Goal: Task Accomplishment & Management: Use online tool/utility

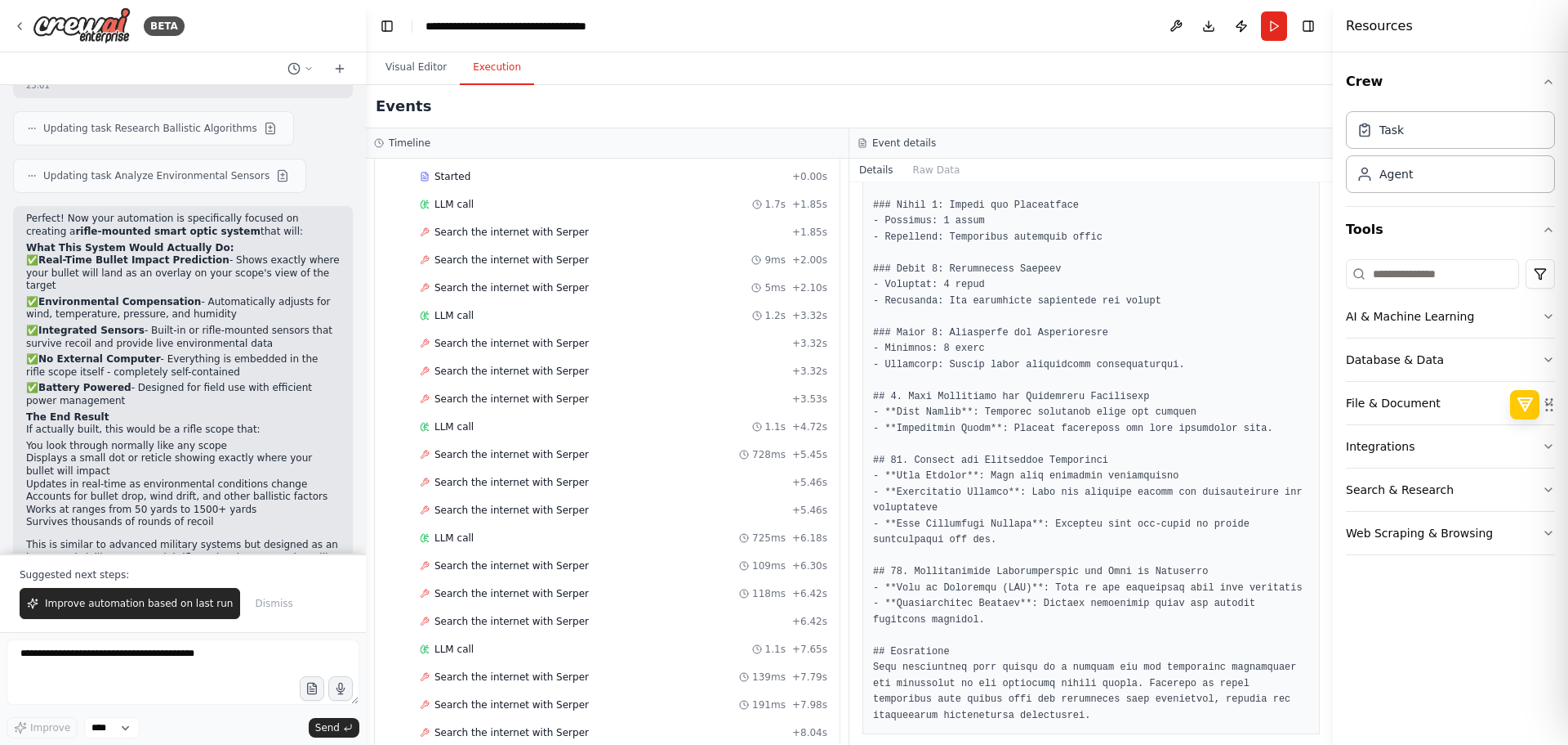
scroll to position [8244, 0]
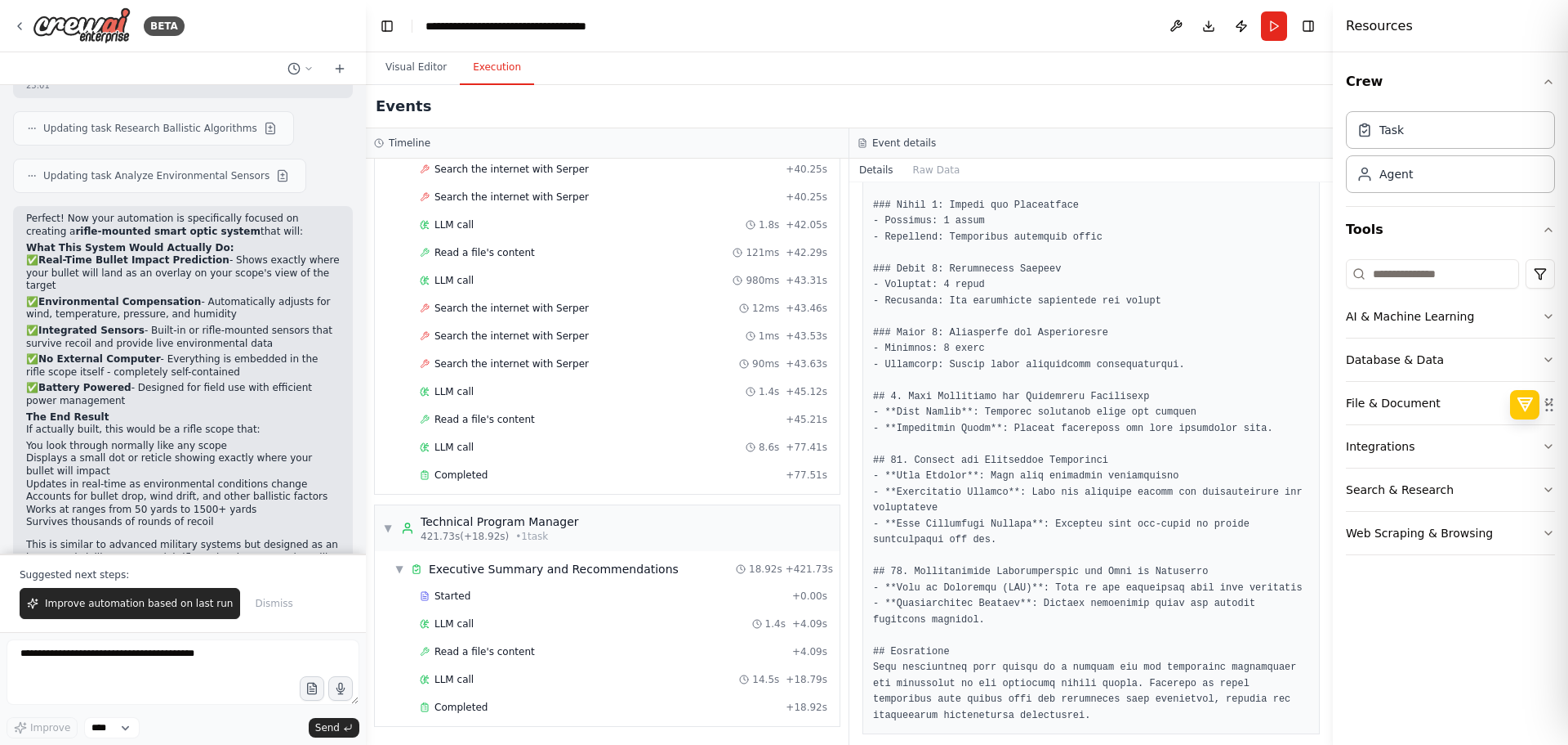
drag, startPoint x: 714, startPoint y: 161, endPoint x: 655, endPoint y: 721, distance: 563.1
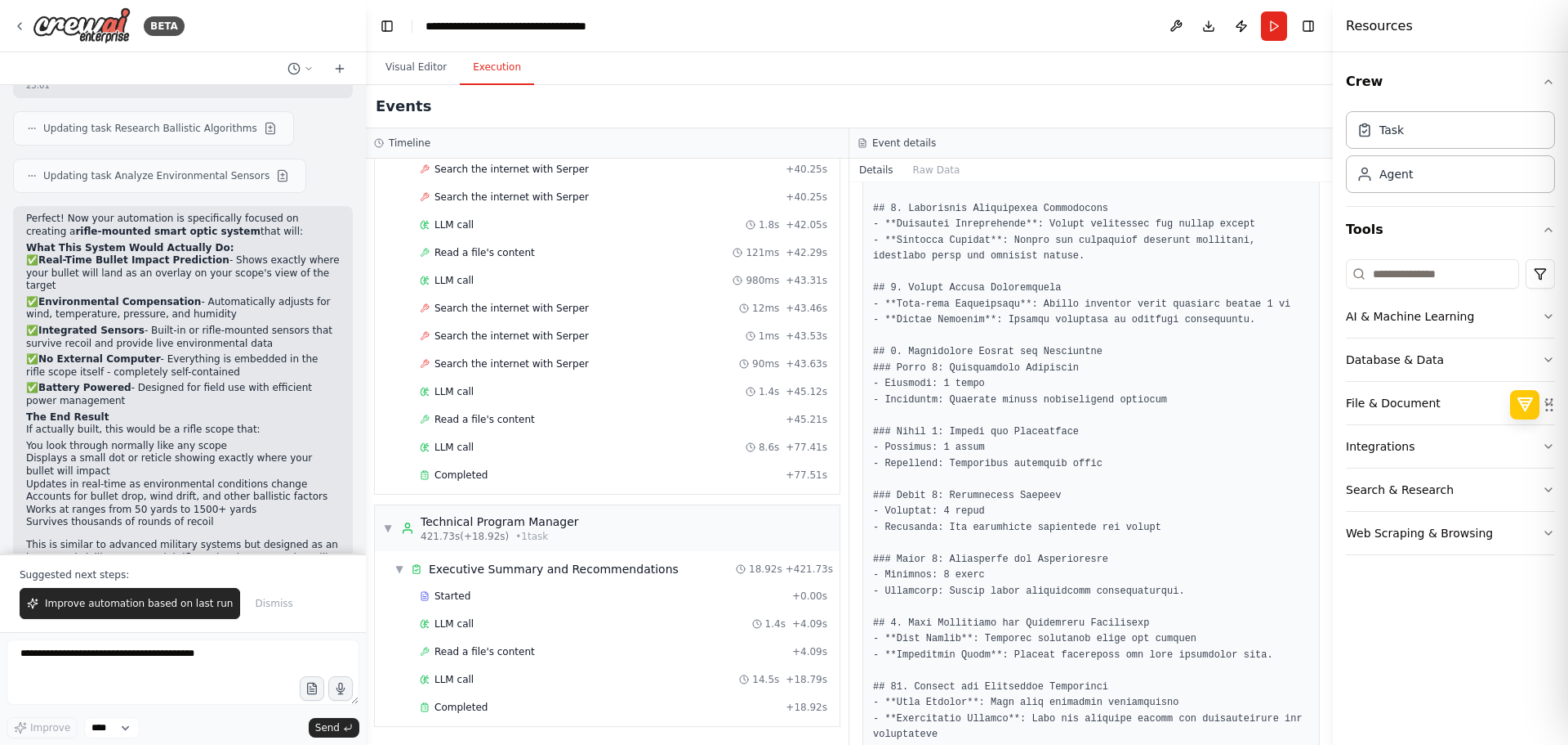
scroll to position [280, 0]
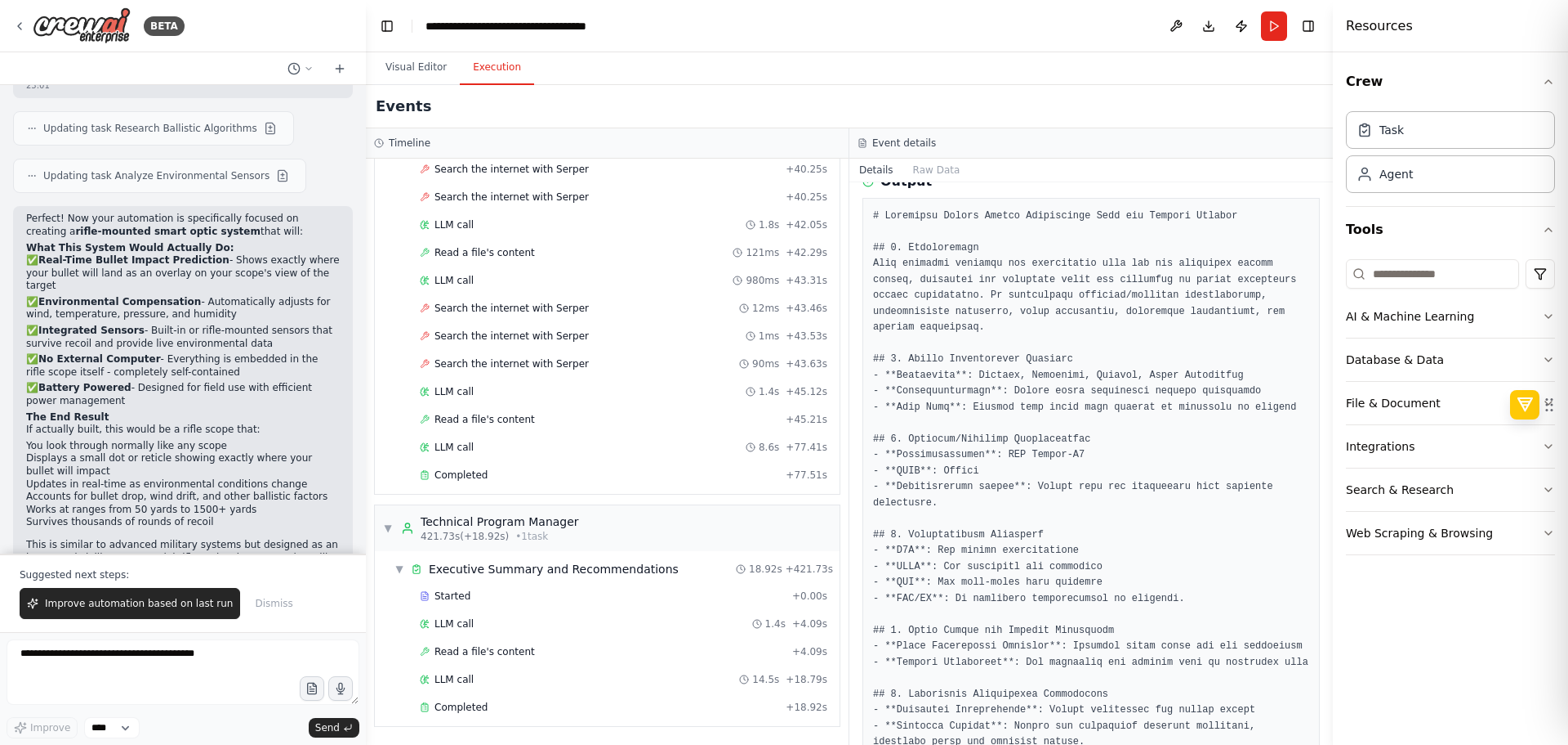
drag, startPoint x: 951, startPoint y: 496, endPoint x: 962, endPoint y: 311, distance: 185.3
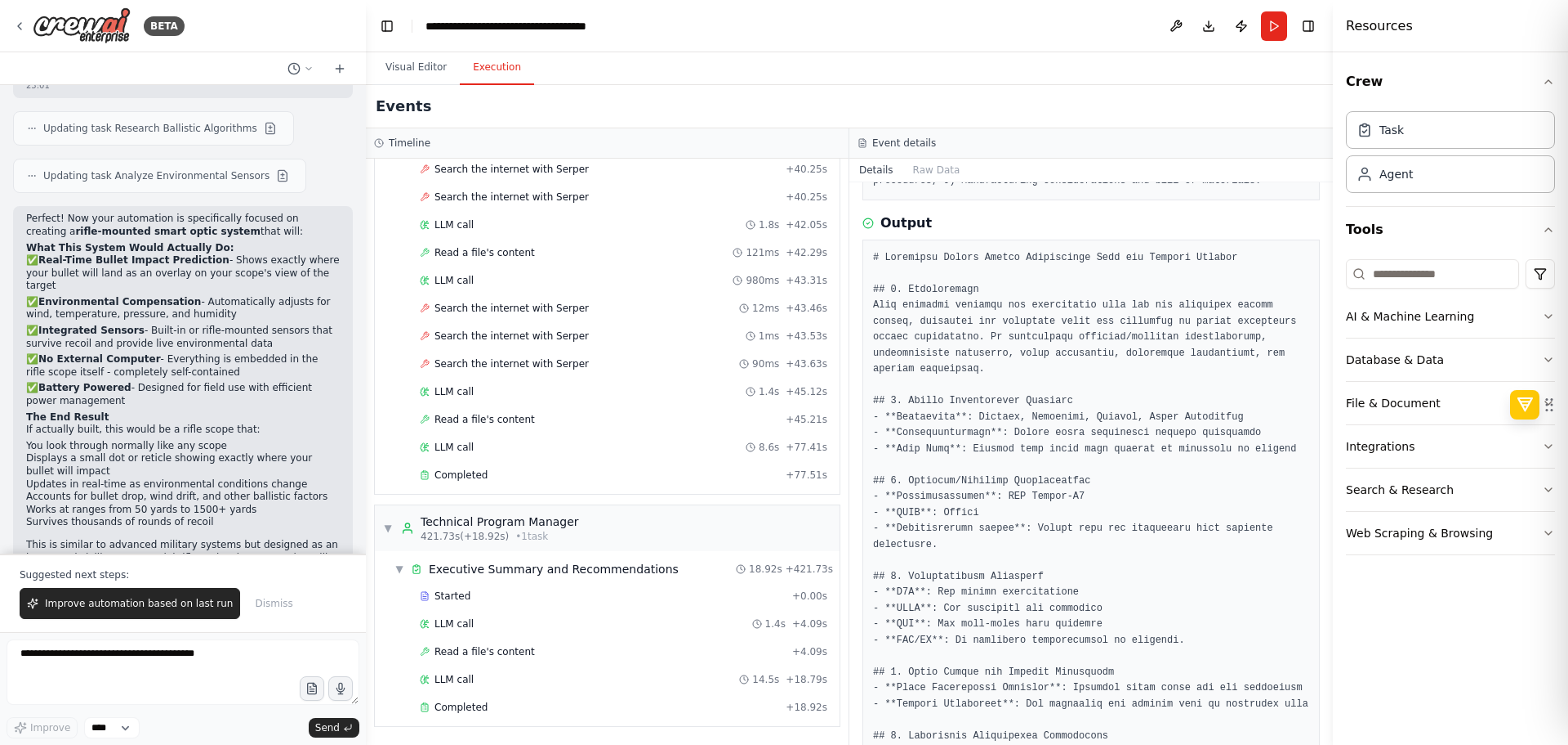
scroll to position [240, 0]
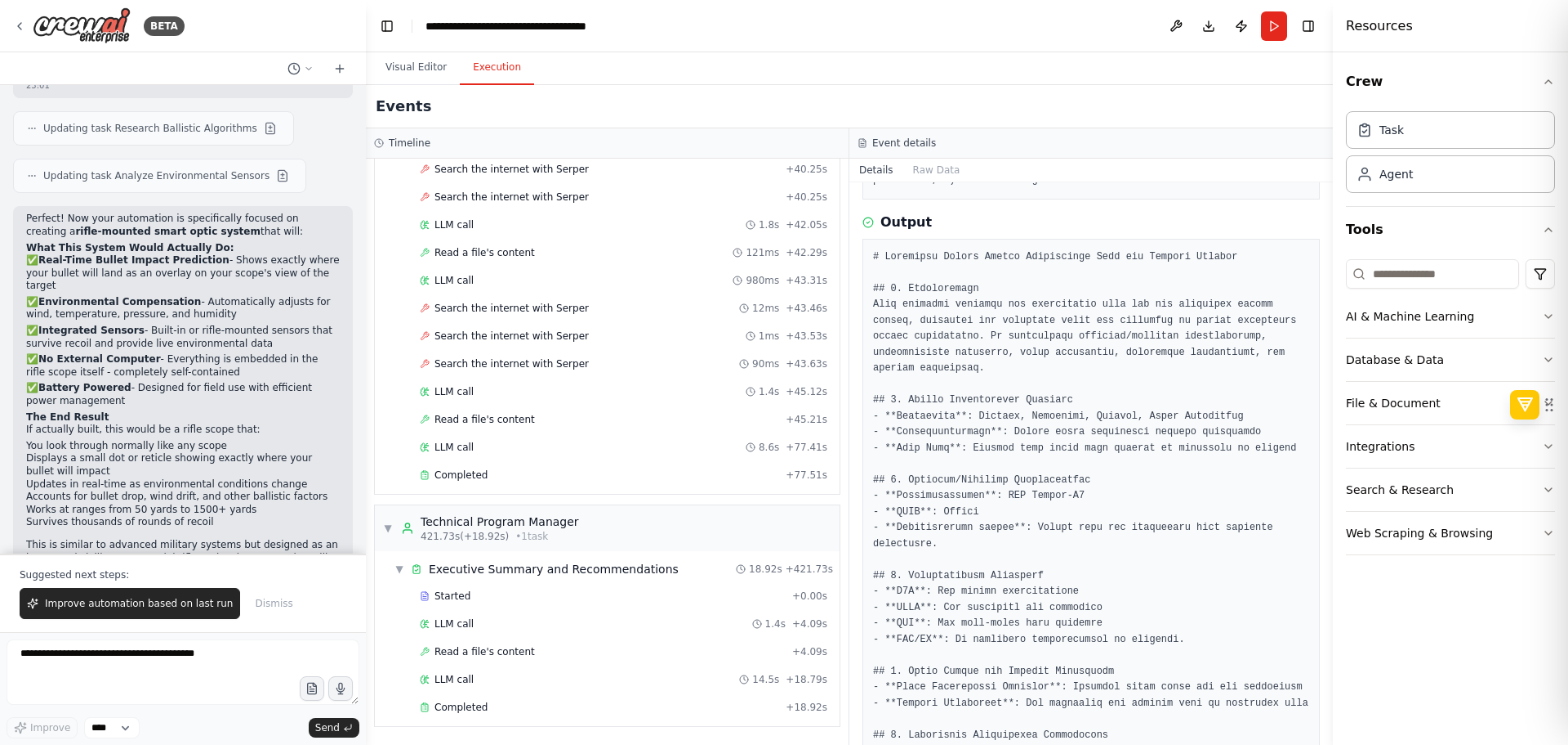
copy pre "ARM Cortex-M7"
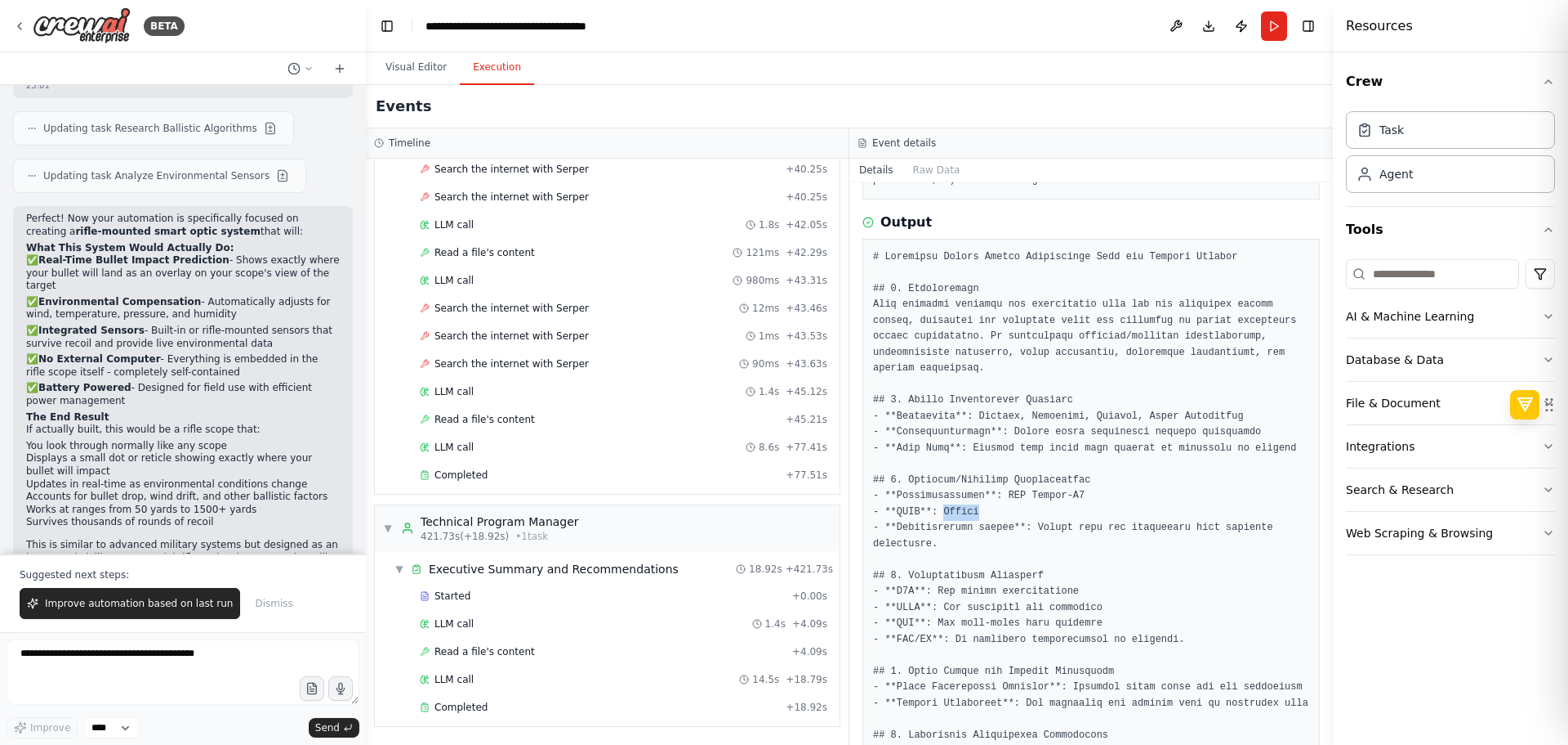
copy pre "Zephyr"
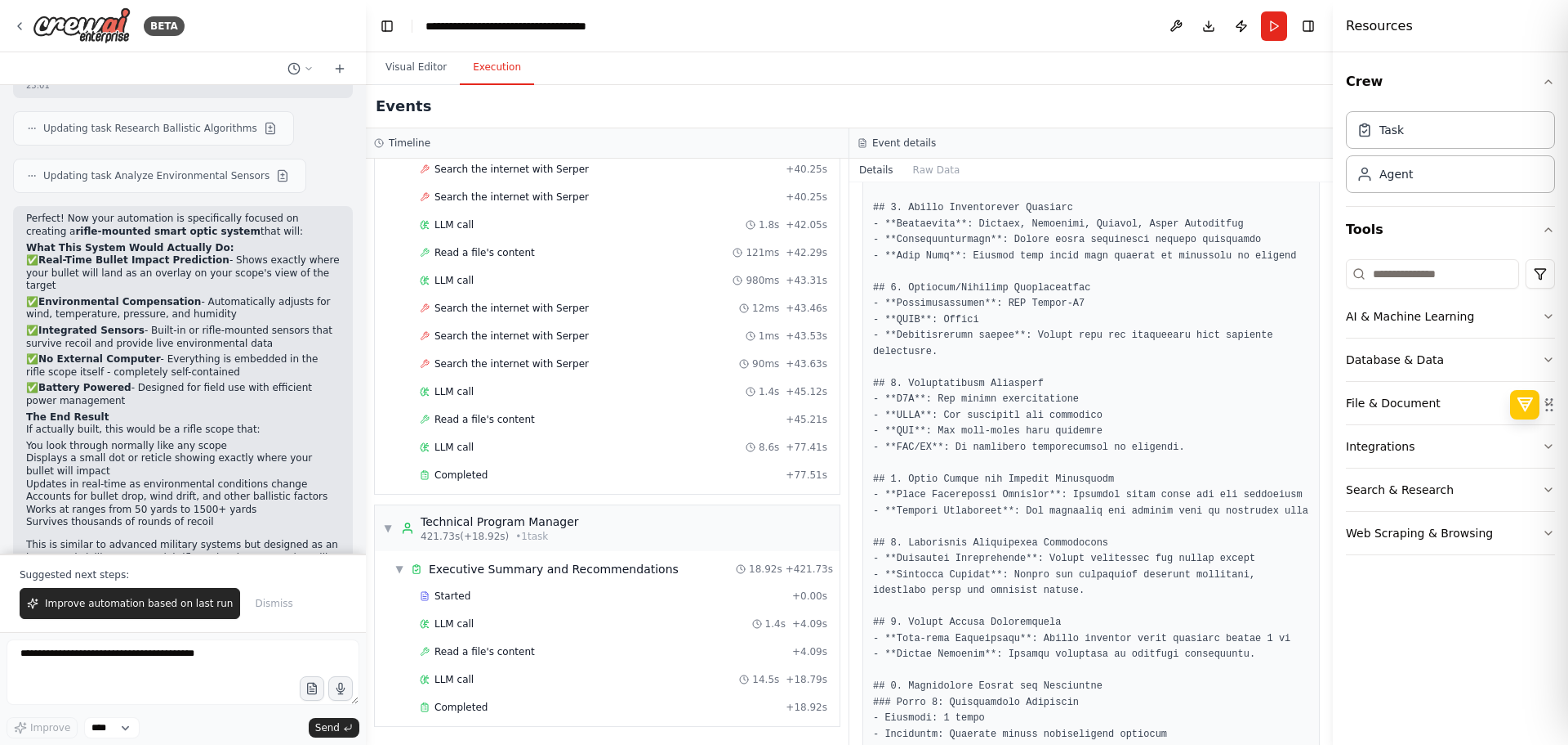
scroll to position [457, 0]
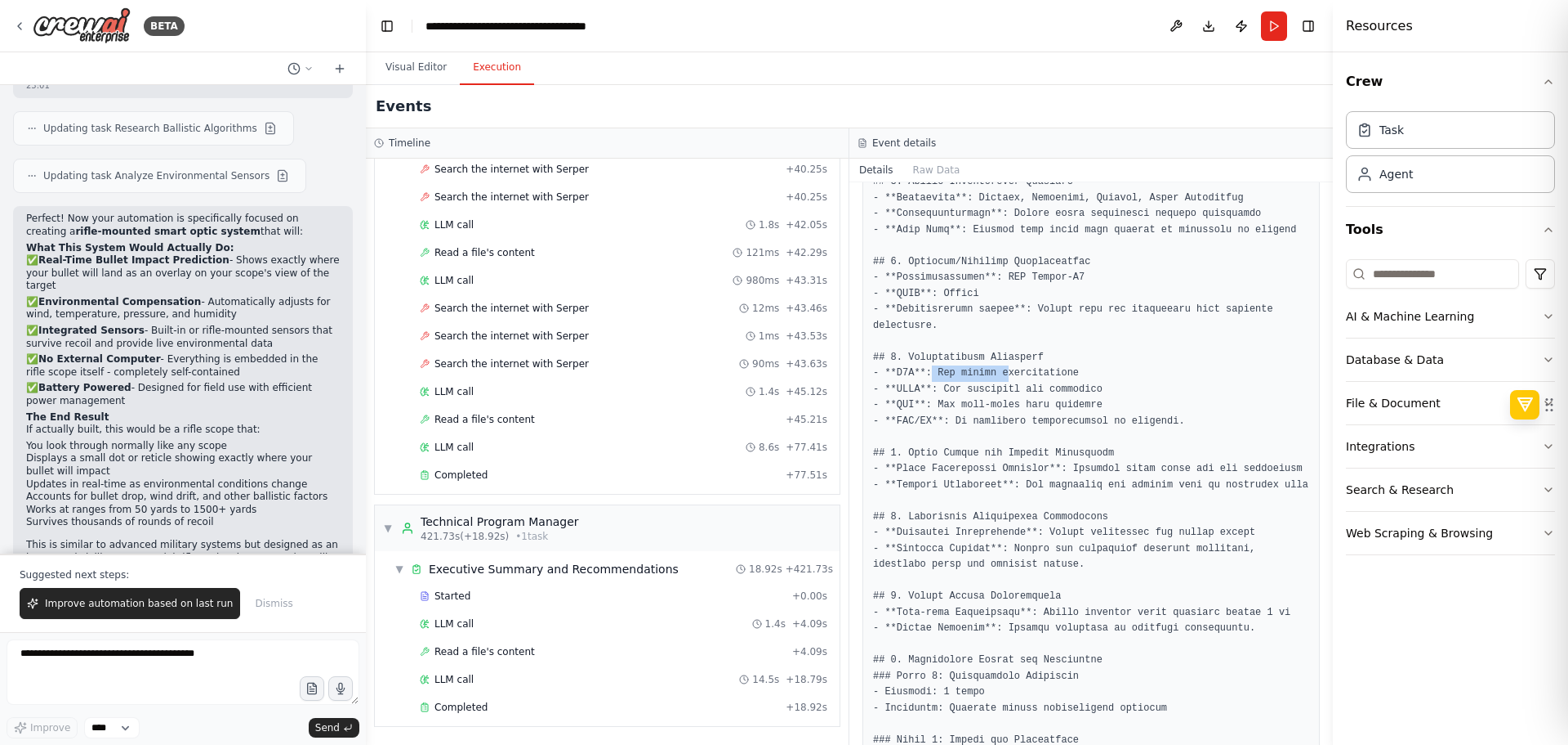
drag, startPoint x: 929, startPoint y: 360, endPoint x: 997, endPoint y: 357, distance: 68.1
click at [997, 357] on pre at bounding box center [1091, 645] width 436 height 1228
click at [943, 394] on pre at bounding box center [1091, 645] width 436 height 1228
drag, startPoint x: 902, startPoint y: 390, endPoint x: 1093, endPoint y: 422, distance: 193.7
click at [1093, 422] on pre at bounding box center [1091, 645] width 436 height 1228
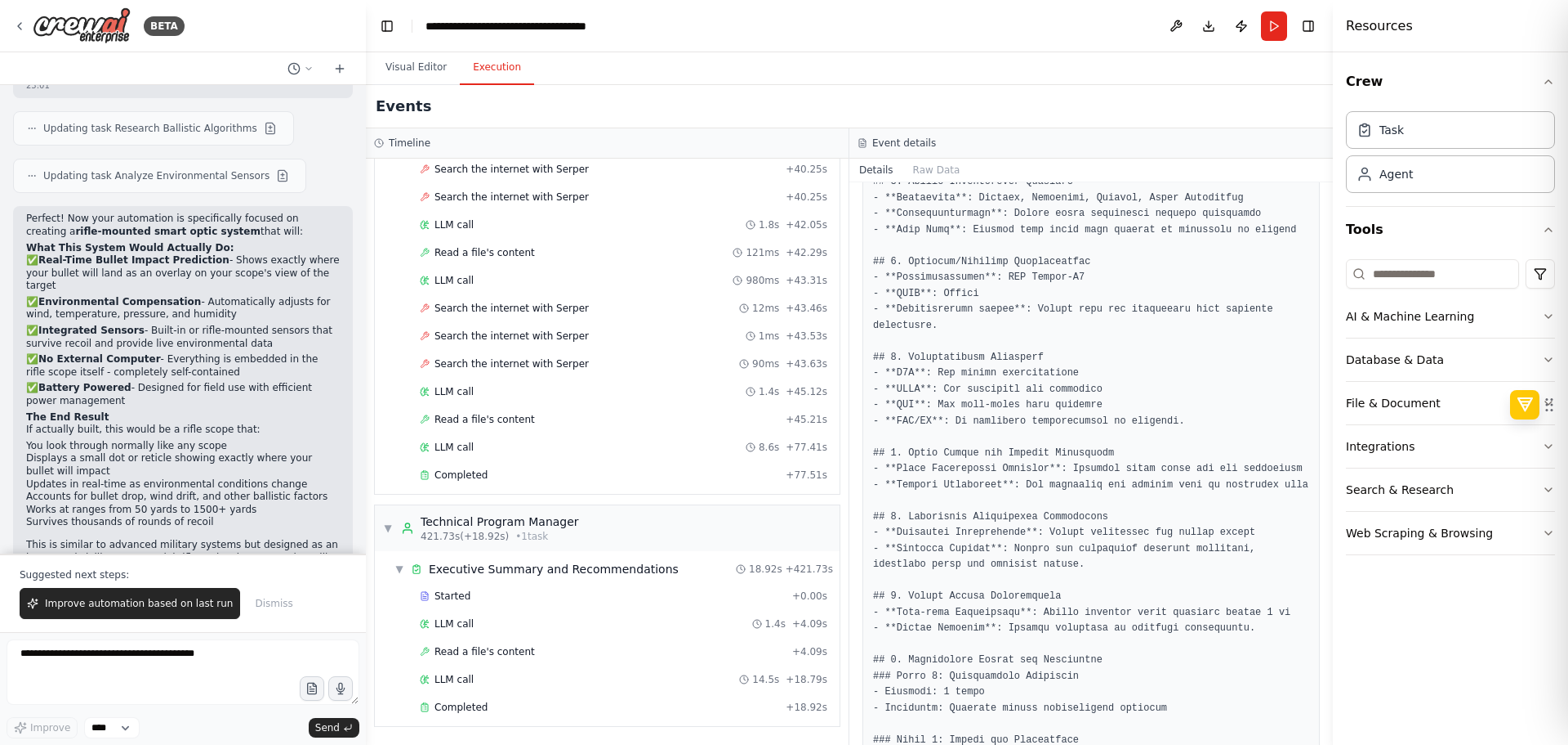
click at [1095, 459] on pre at bounding box center [1091, 645] width 436 height 1228
click at [966, 449] on pre at bounding box center [1091, 645] width 436 height 1228
click at [966, 450] on pre at bounding box center [1091, 645] width 436 height 1228
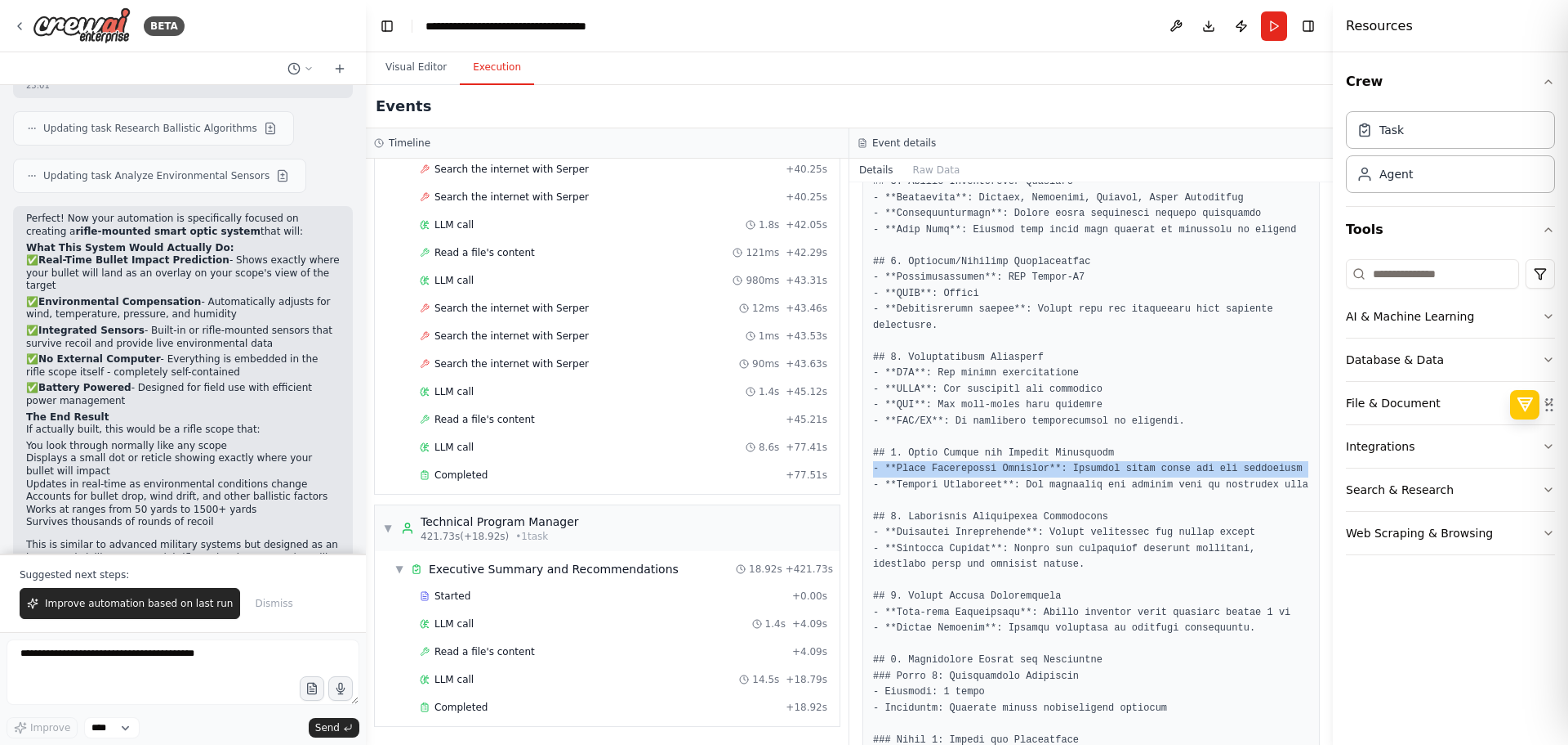
click at [966, 450] on pre at bounding box center [1091, 645] width 436 height 1228
click at [968, 466] on pre at bounding box center [1091, 645] width 436 height 1228
click at [962, 521] on pre at bounding box center [1091, 645] width 436 height 1228
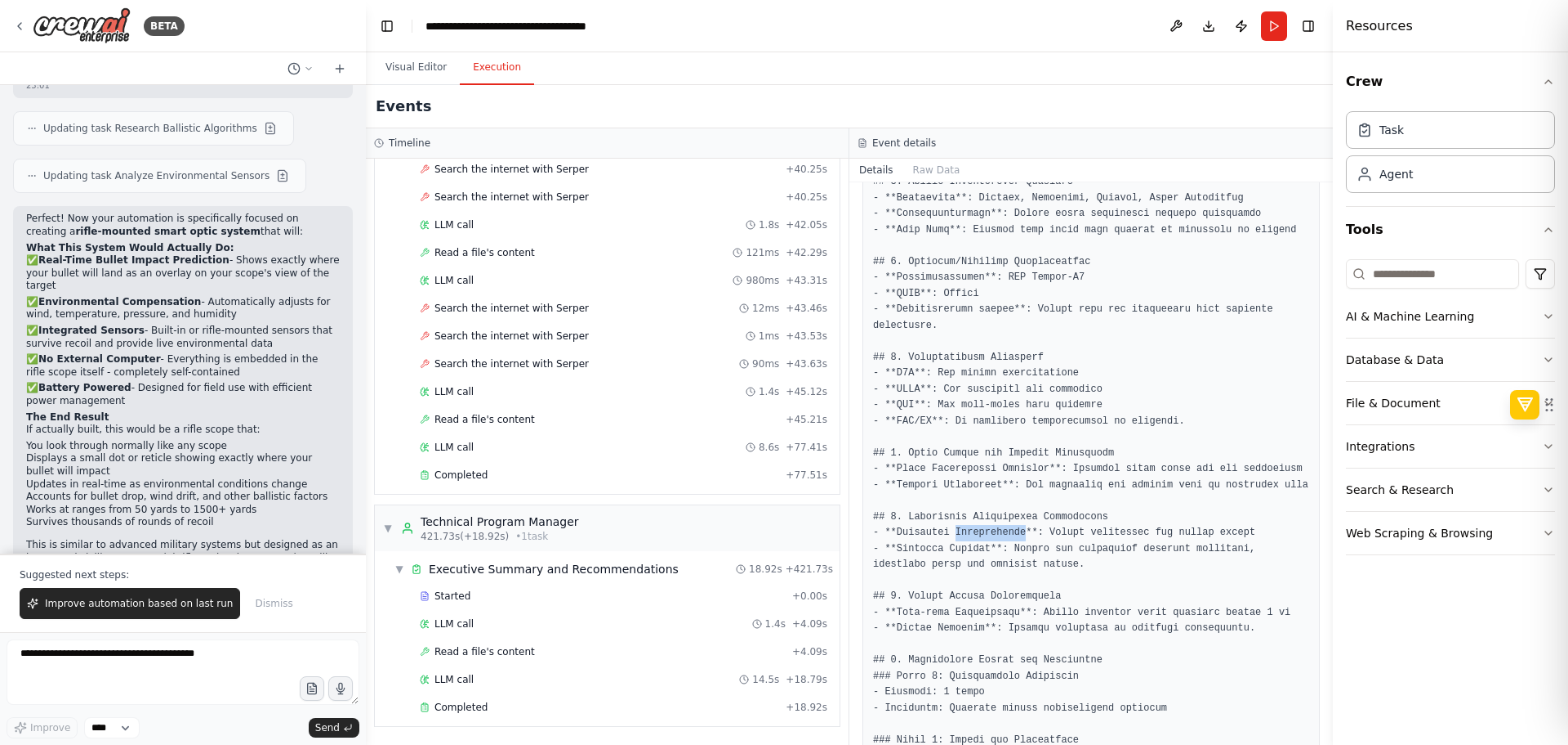
click at [962, 521] on pre at bounding box center [1091, 645] width 436 height 1228
click at [960, 542] on pre at bounding box center [1091, 645] width 436 height 1228
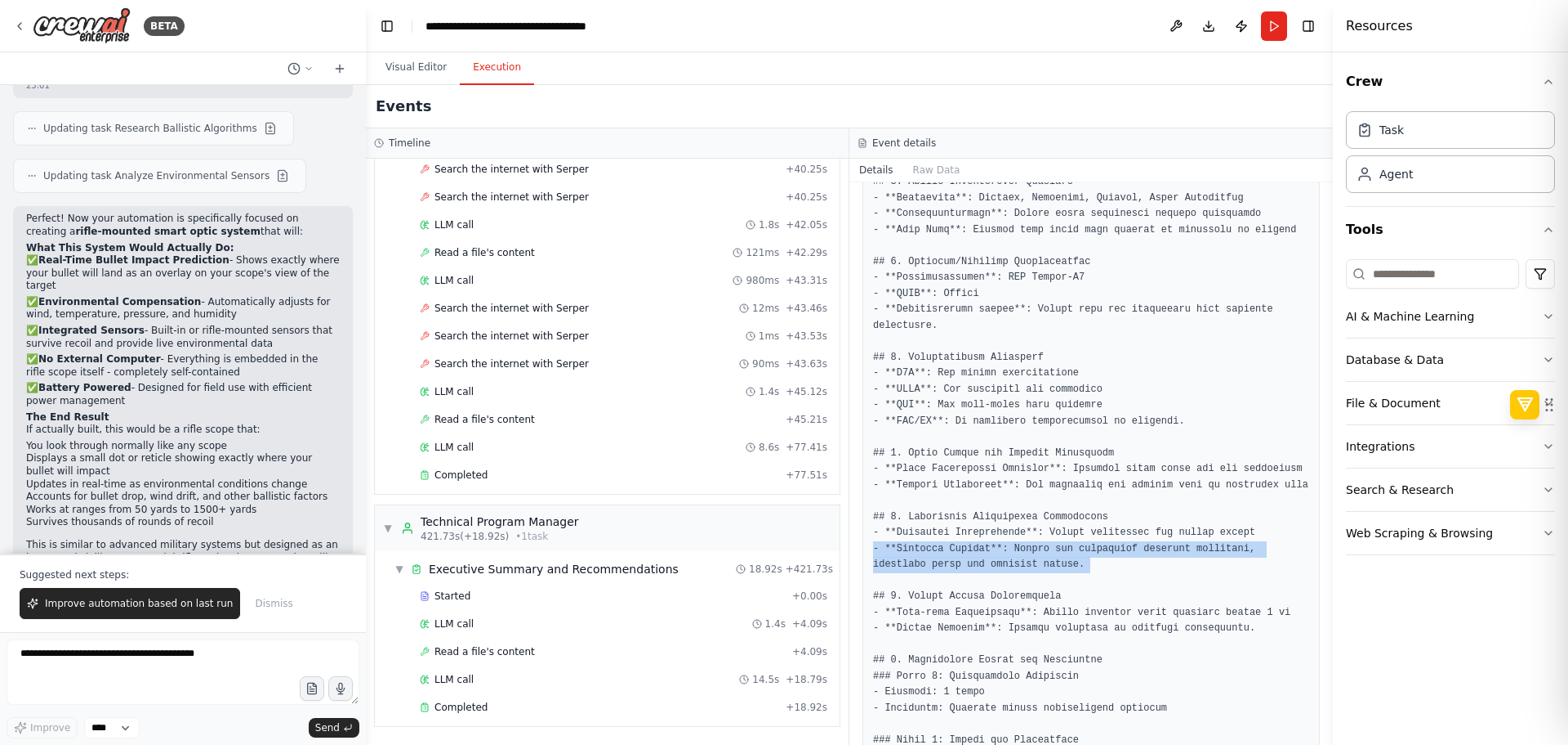
click at [960, 542] on pre at bounding box center [1091, 645] width 436 height 1228
click at [988, 641] on pre at bounding box center [1091, 645] width 436 height 1228
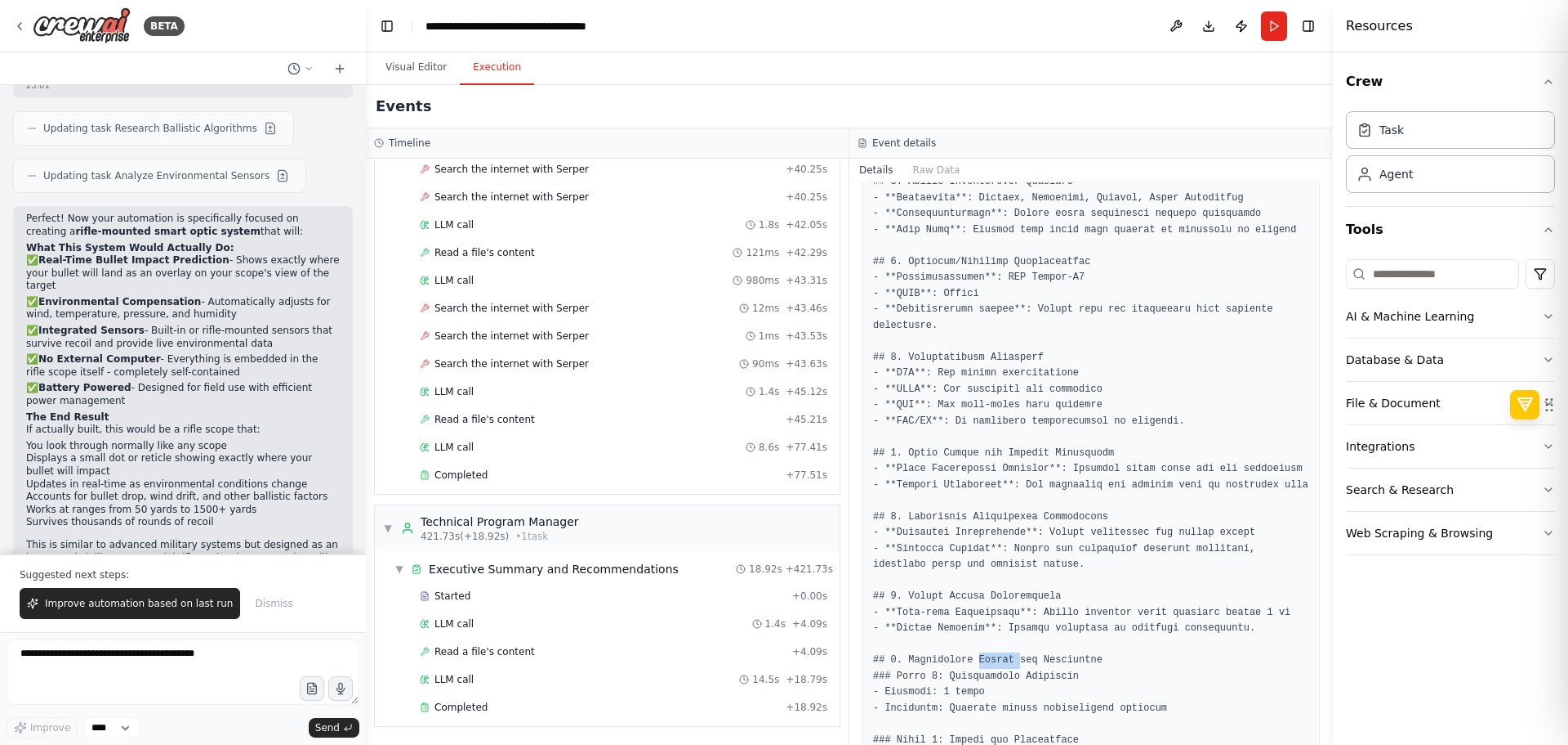
click at [988, 641] on pre at bounding box center [1091, 645] width 436 height 1228
click at [990, 672] on pre at bounding box center [1091, 645] width 436 height 1228
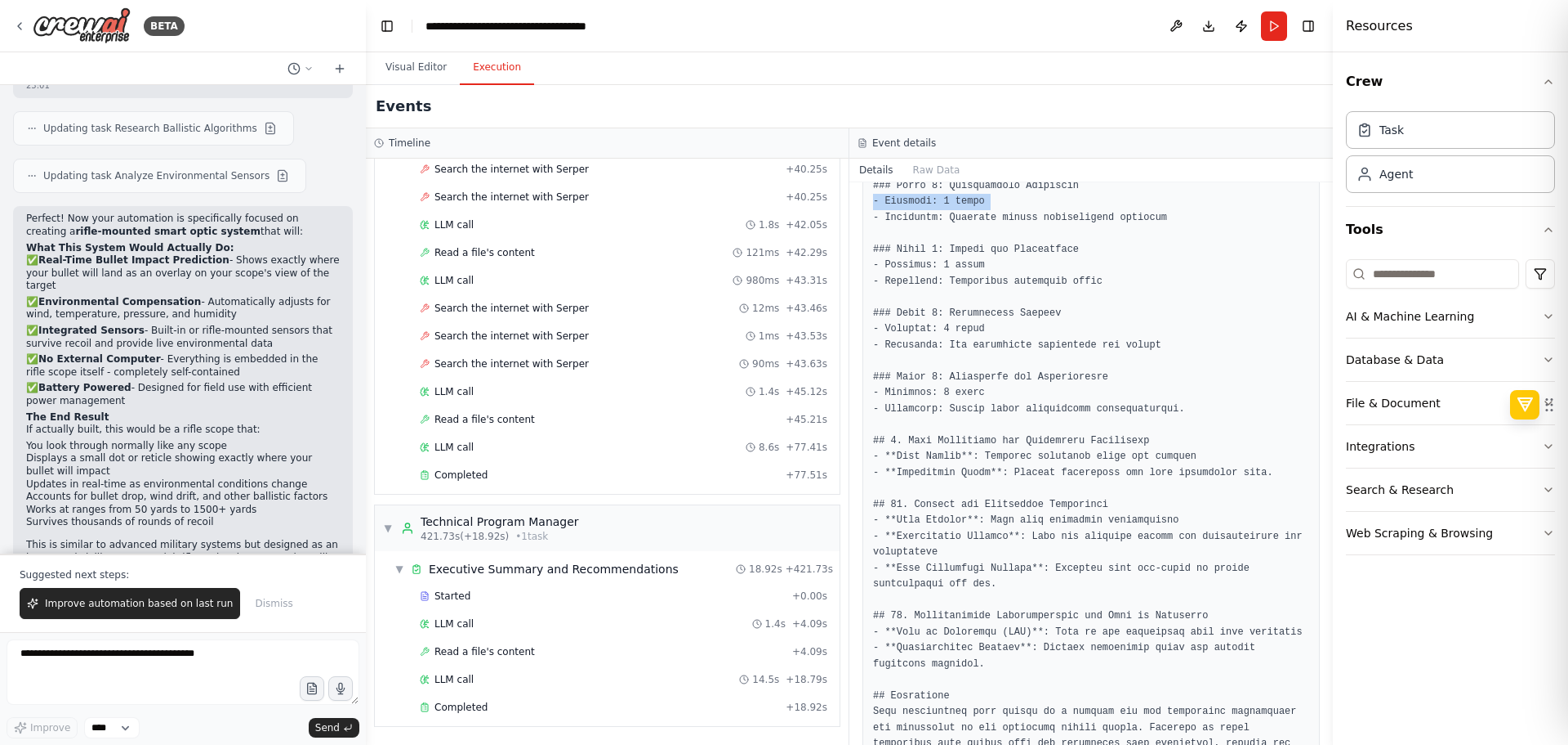
scroll to position [992, 0]
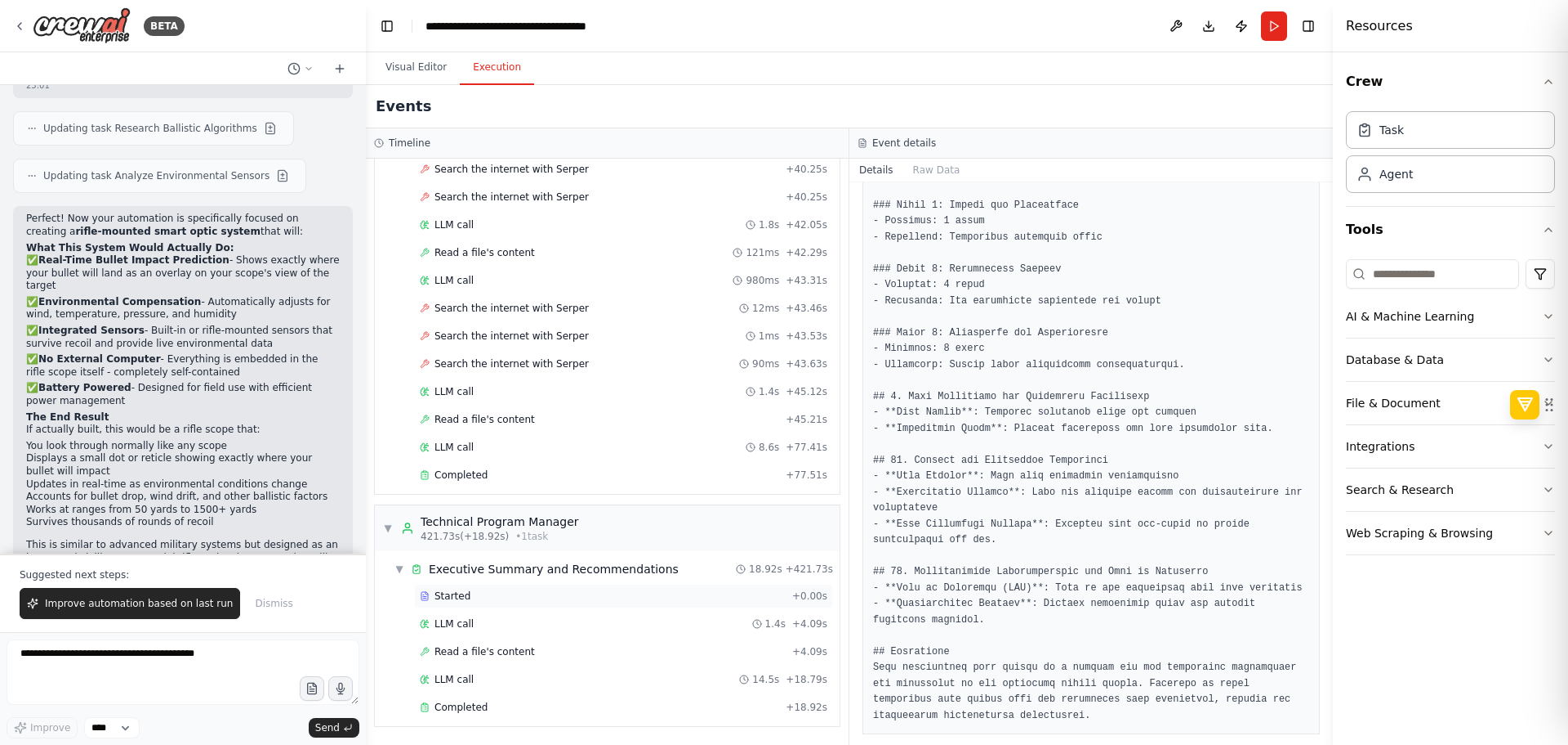
click at [745, 604] on div "Started + 0.00s" at bounding box center [624, 595] width 419 height 24
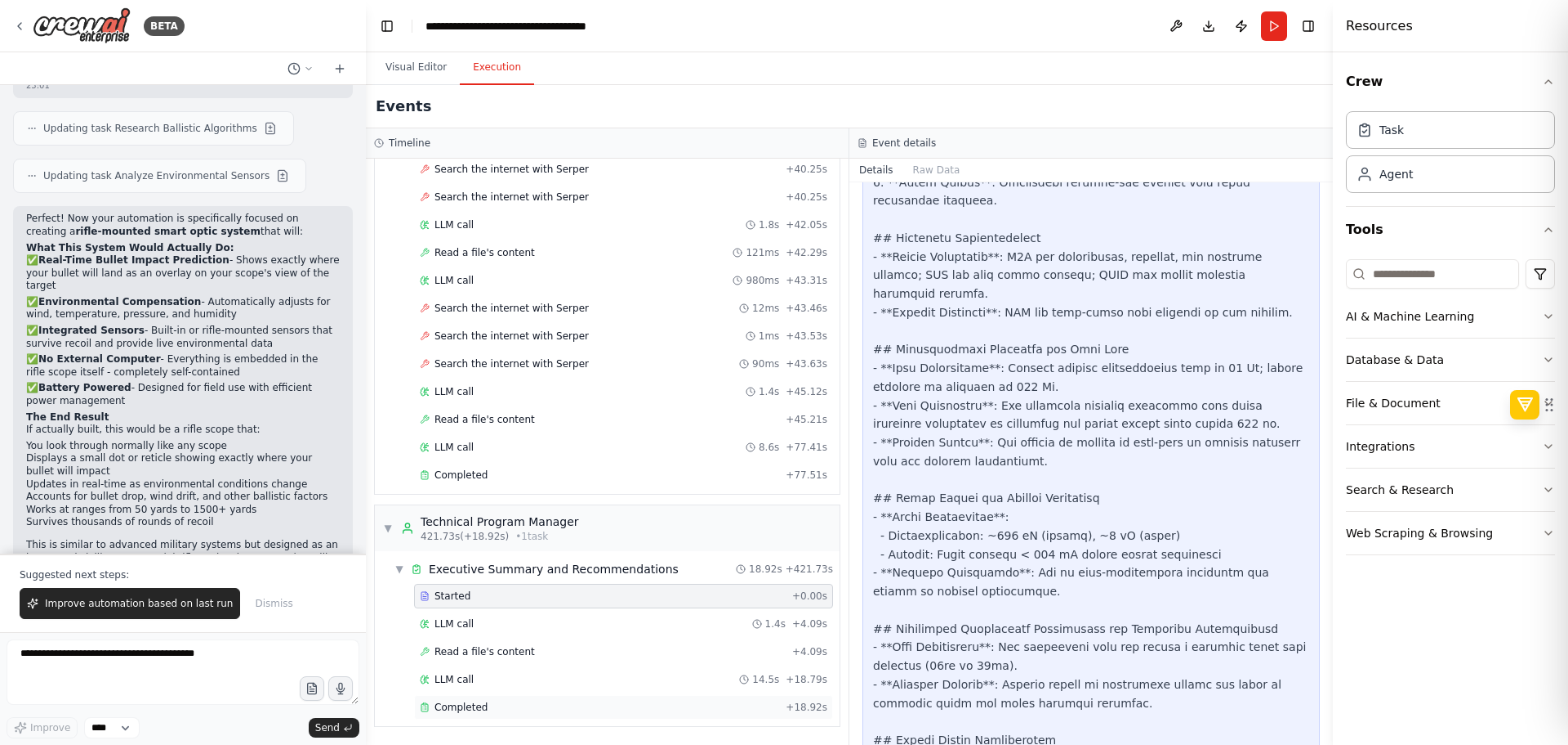
click at [640, 711] on div "Completed" at bounding box center [600, 707] width 360 height 13
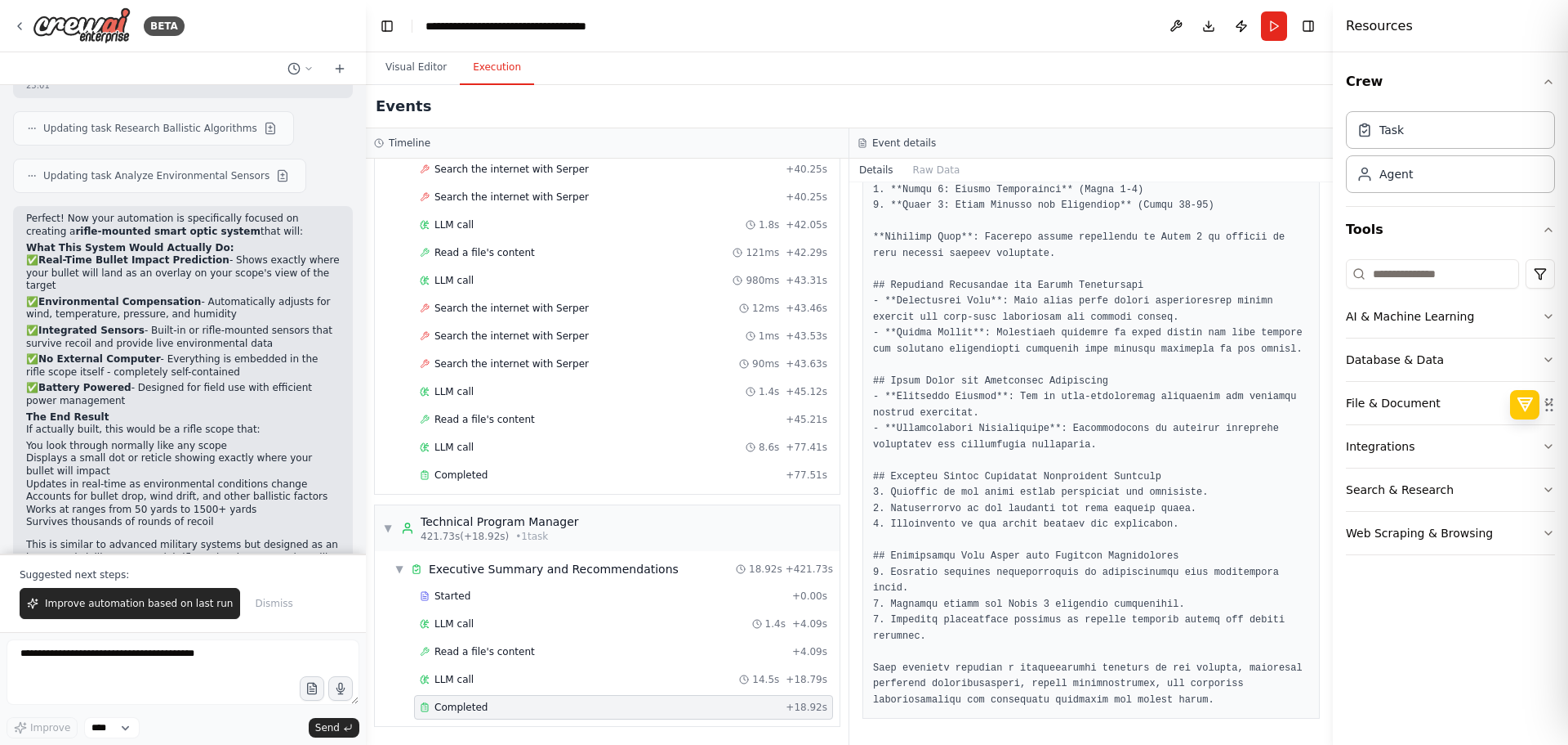
scroll to position [944, 0]
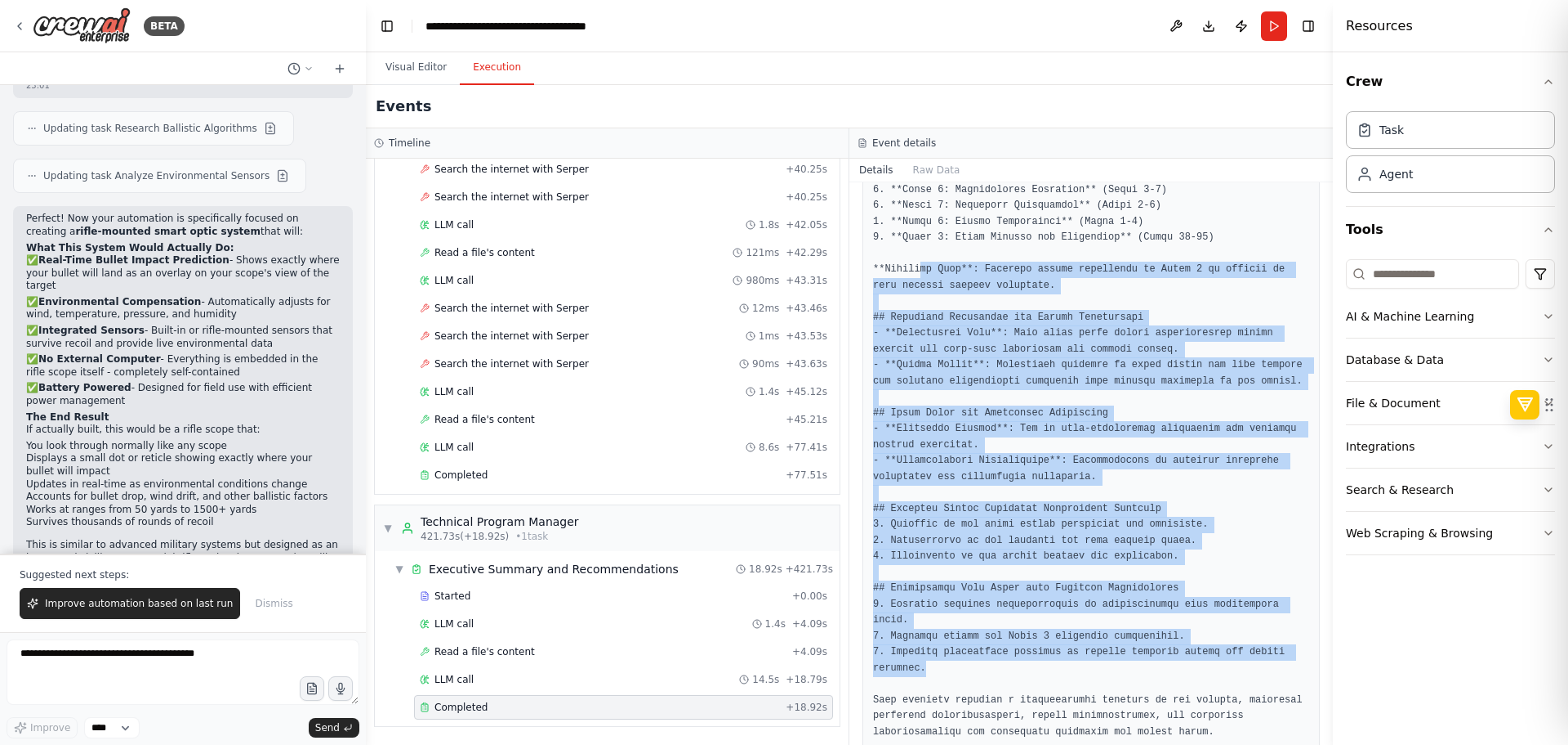
drag, startPoint x: 972, startPoint y: 629, endPoint x: 915, endPoint y: 253, distance: 380.3
click at [915, 253] on pre at bounding box center [1091, 134] width 436 height 1212
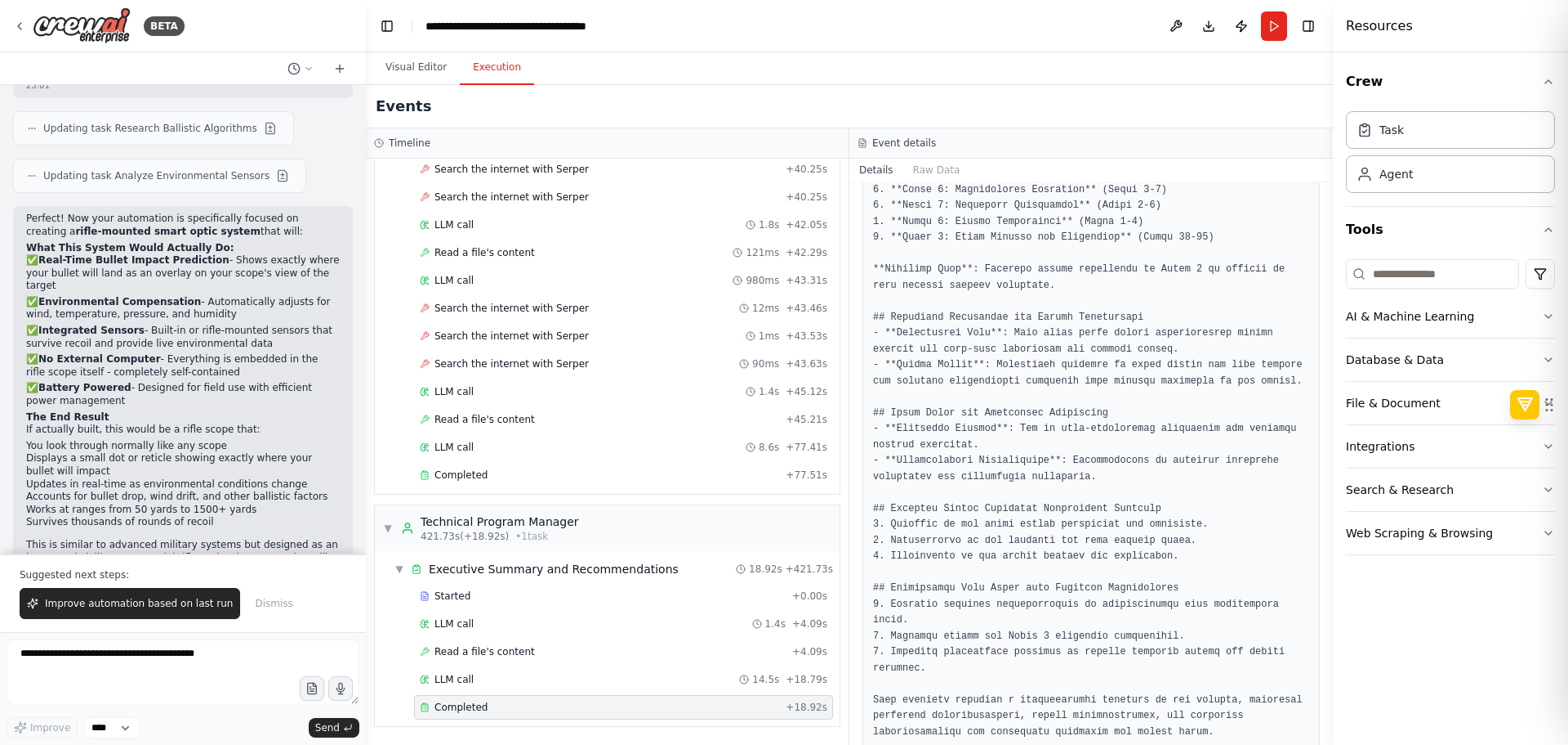
drag, startPoint x: 944, startPoint y: 450, endPoint x: 1002, endPoint y: 414, distance: 68.3
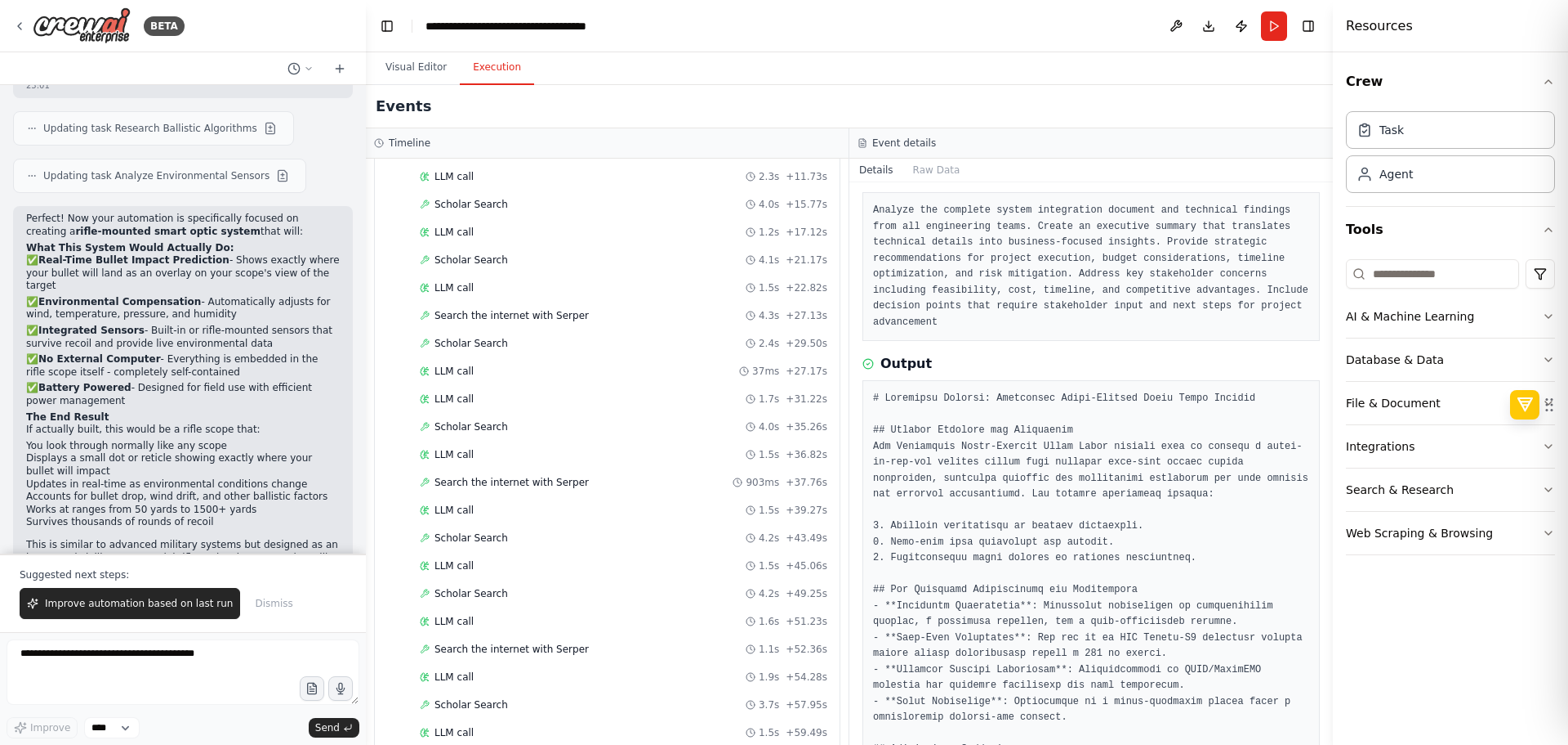
scroll to position [0, 0]
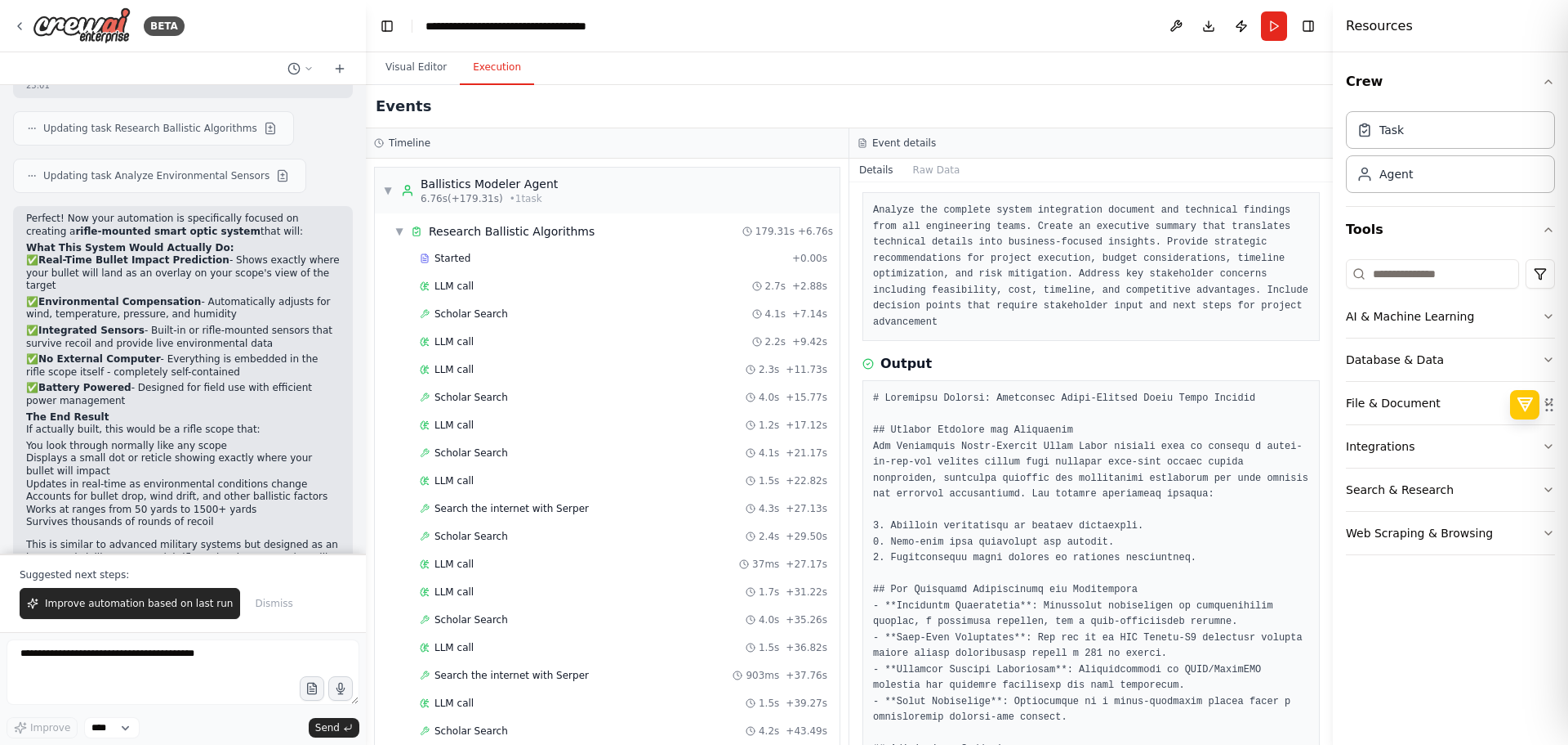
drag, startPoint x: 626, startPoint y: 344, endPoint x: 622, endPoint y: 126, distance: 218.0
click at [507, 187] on div "Ballistics Modeler Agent" at bounding box center [489, 183] width 137 height 16
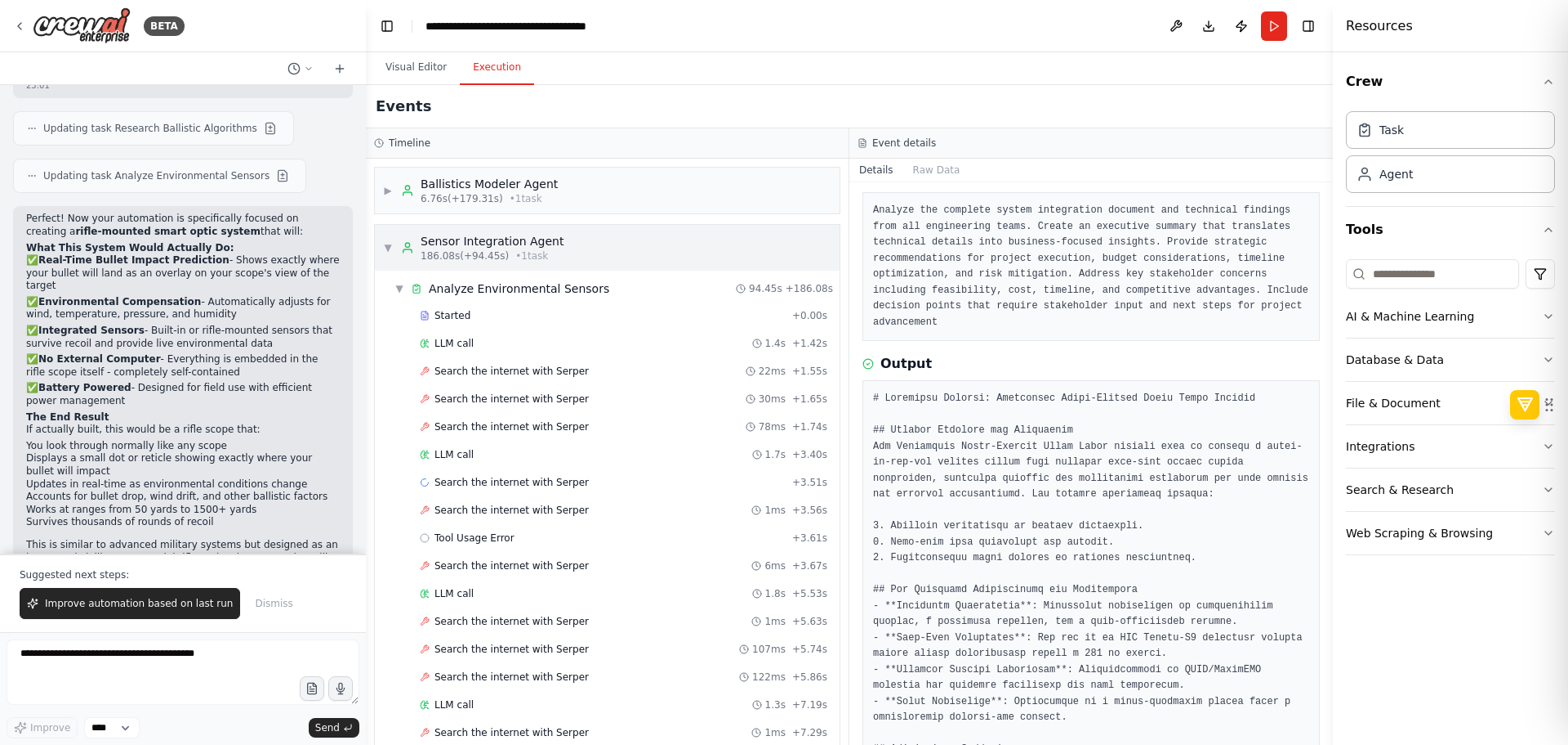
click at [513, 243] on div "Sensor Integration Agent" at bounding box center [492, 240] width 143 height 16
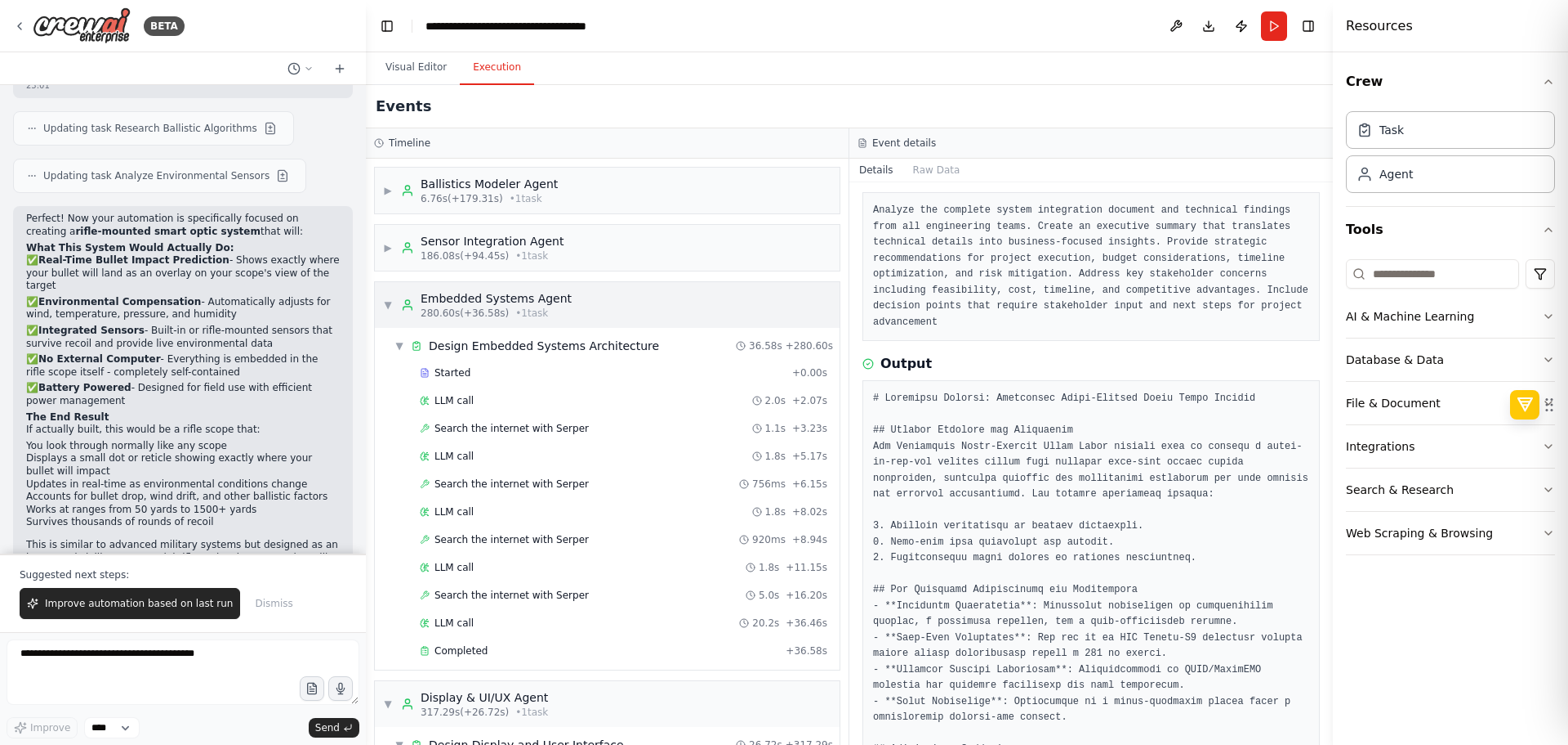
click at [518, 306] on div "Embedded Systems Agent" at bounding box center [497, 298] width 151 height 16
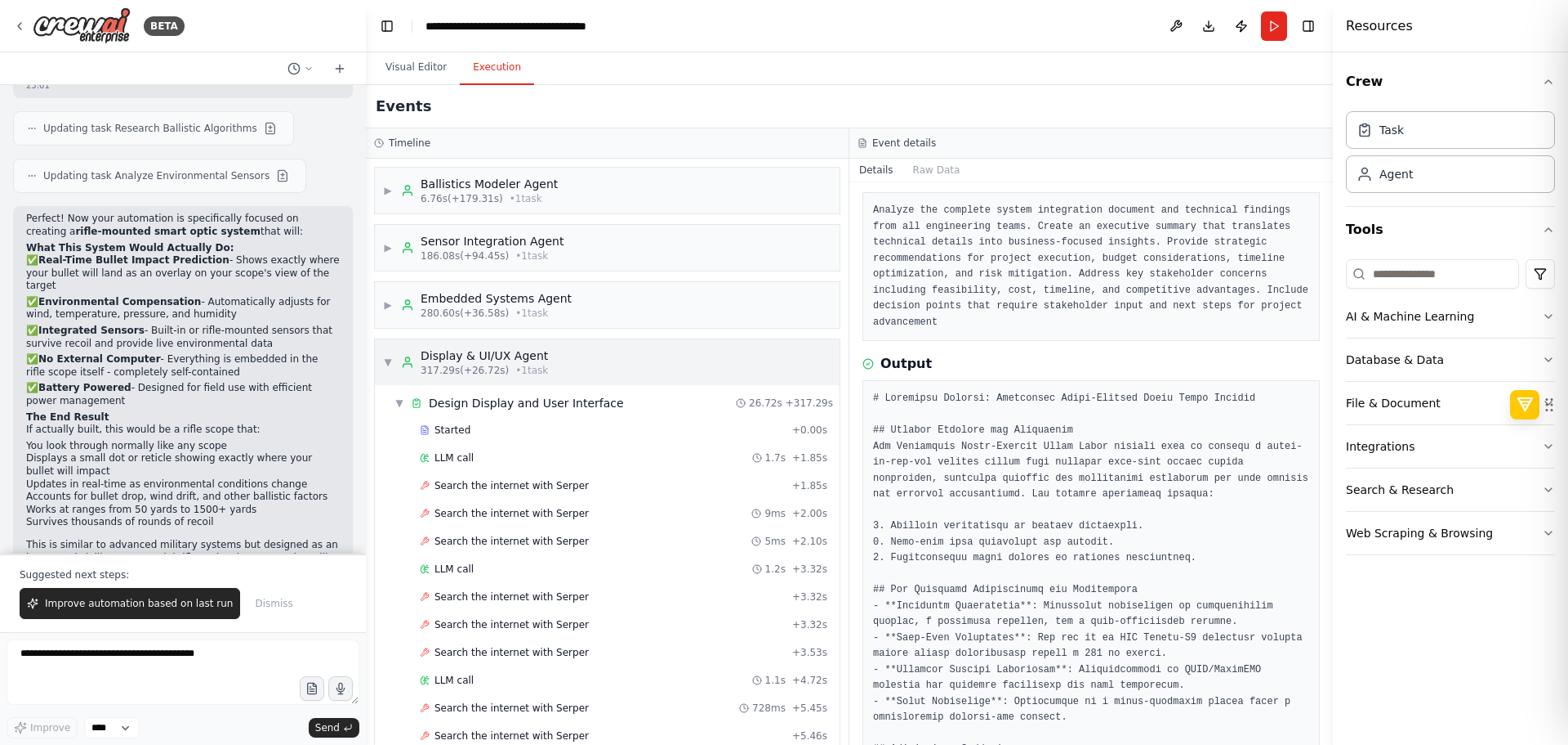
click at [524, 351] on div "Display & UI/UX Agent" at bounding box center [485, 355] width 128 height 16
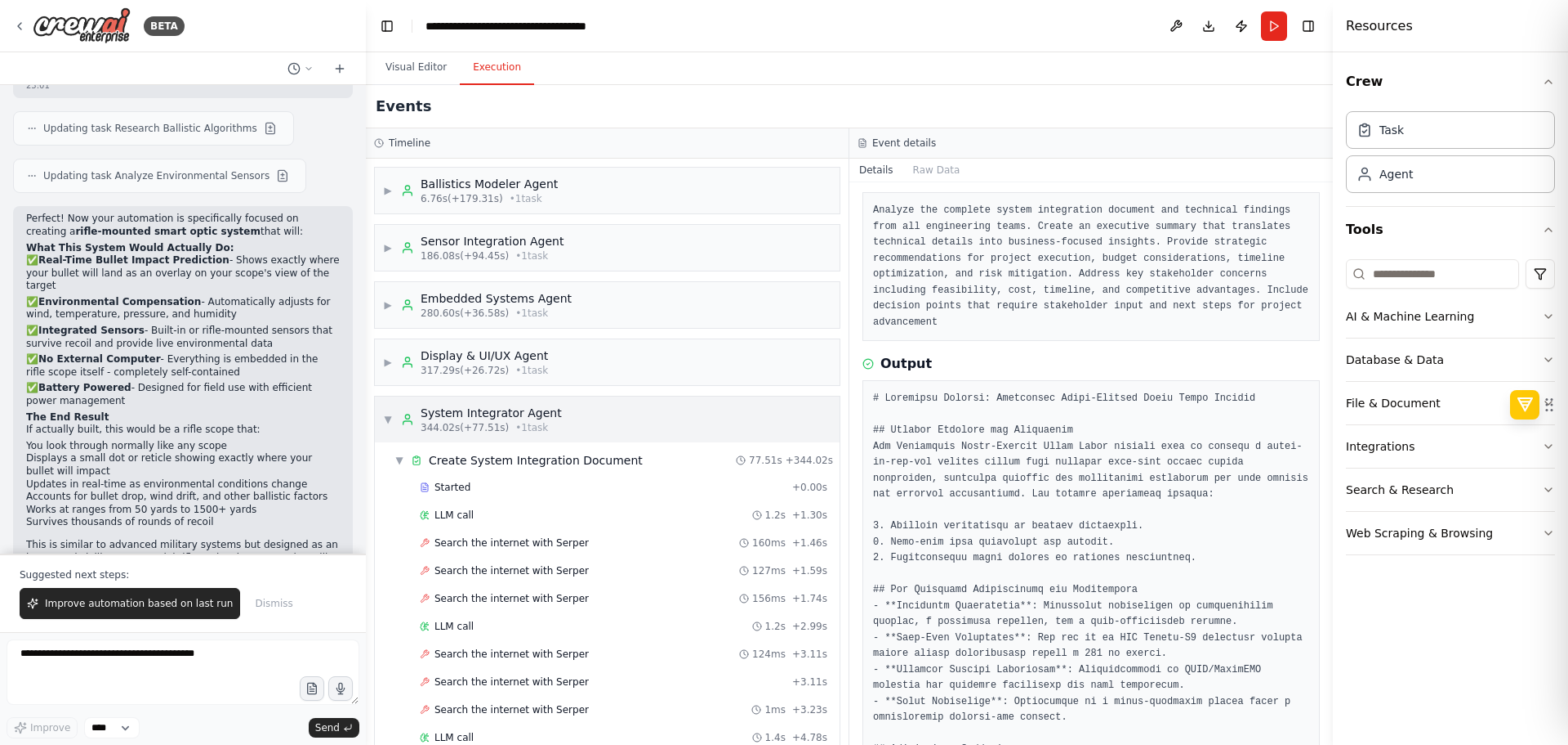
click at [534, 417] on div "System Integrator Agent" at bounding box center [492, 412] width 141 height 16
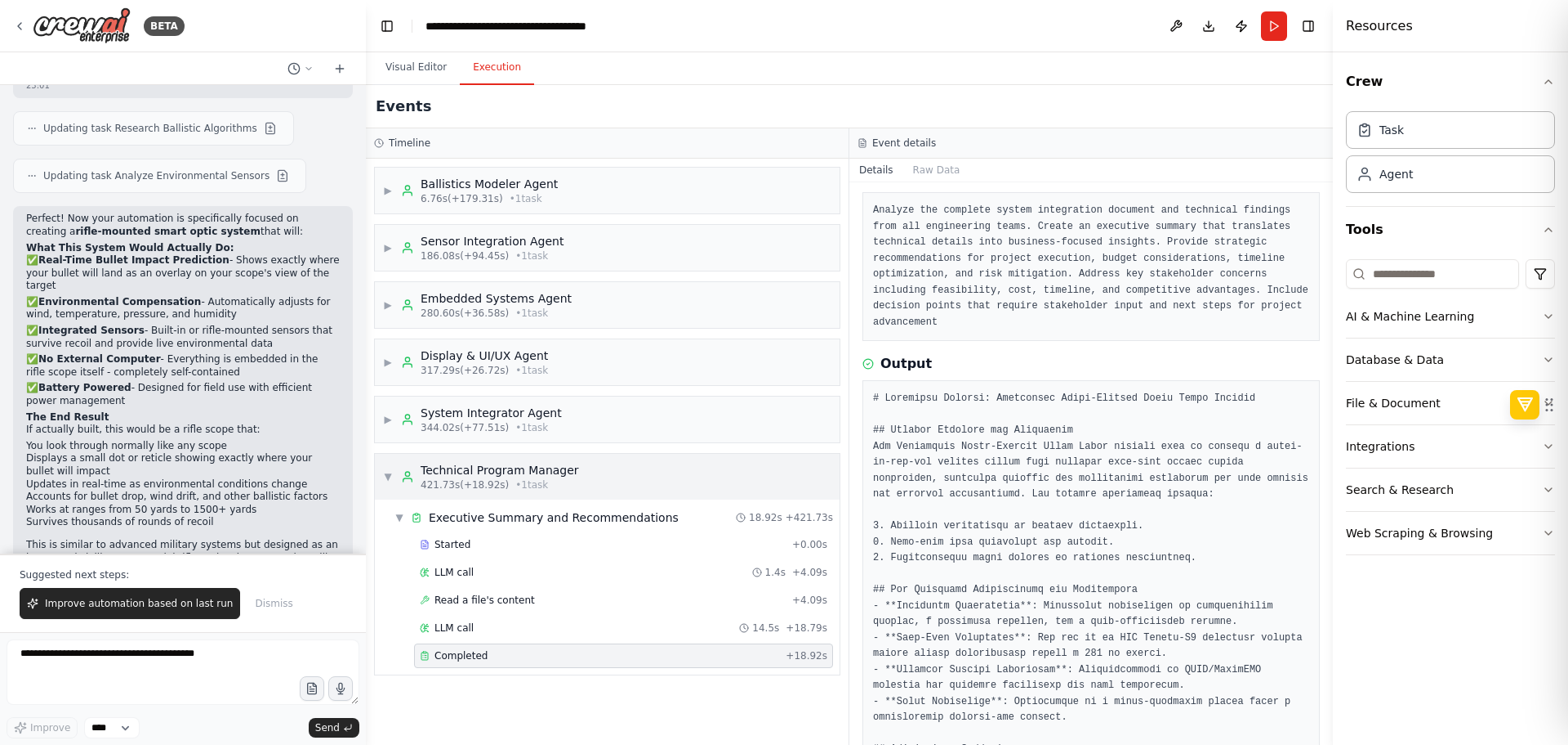
click at [539, 470] on div "Technical Program Manager" at bounding box center [500, 469] width 159 height 16
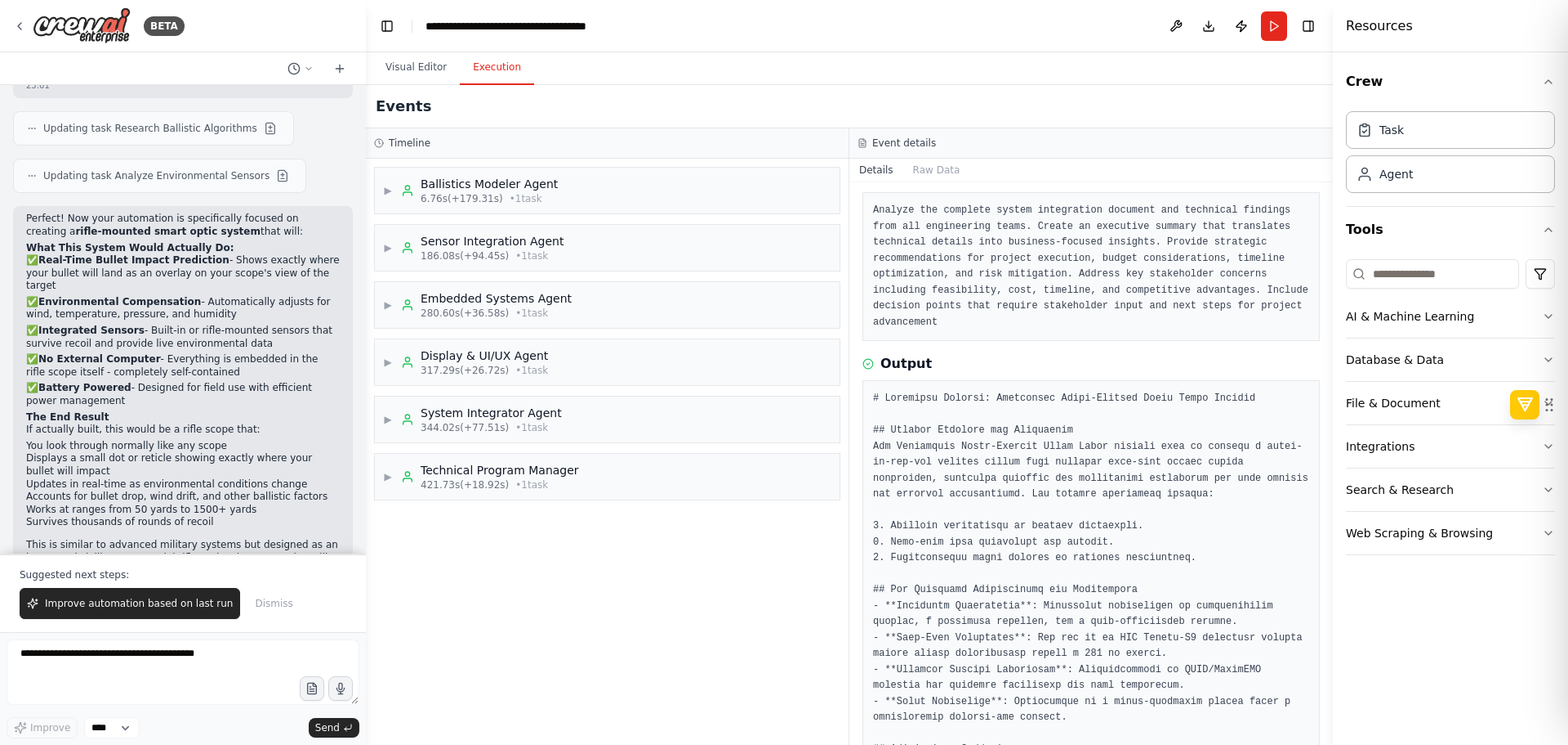
click at [713, 651] on div "▶ Ballistics Modeler Agent 6.76s (+179.31s) • 1 task ▶ Sensor Integration Agent…" at bounding box center [608, 452] width 483 height 586
